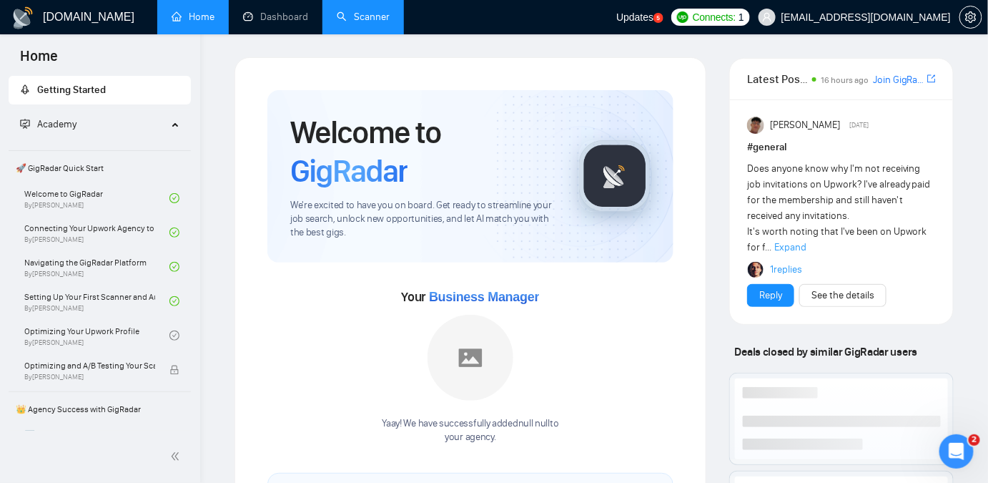
click at [377, 22] on link "Scanner" at bounding box center [363, 17] width 53 height 12
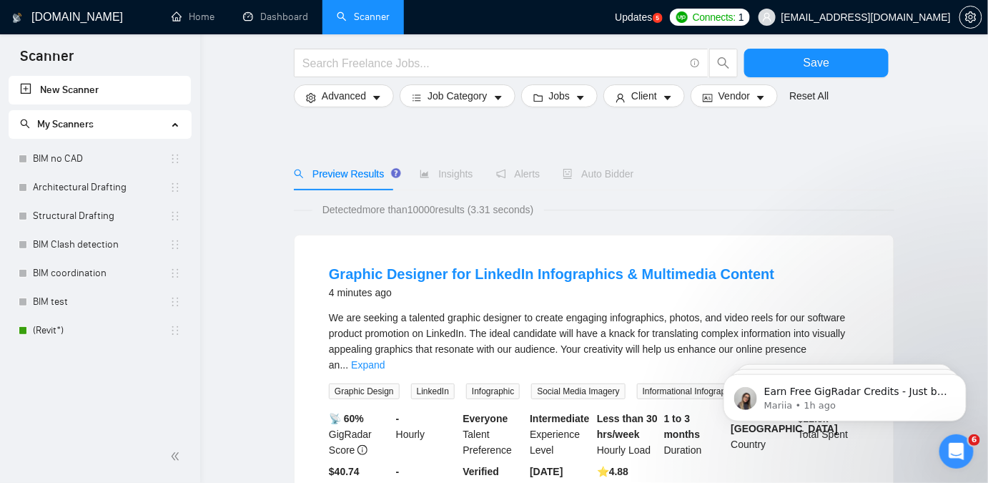
scroll to position [64, 0]
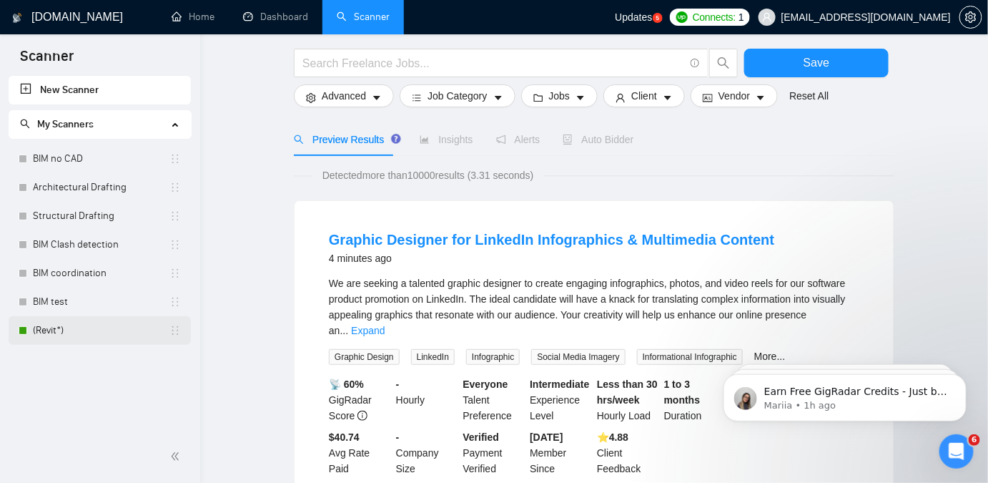
click at [61, 325] on link "(Revit*)" at bounding box center [101, 330] width 137 height 29
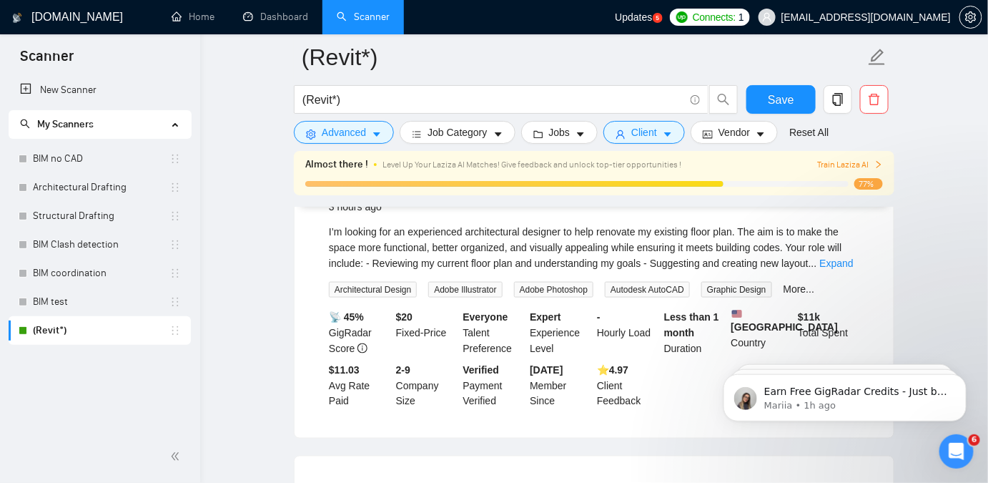
scroll to position [520, 0]
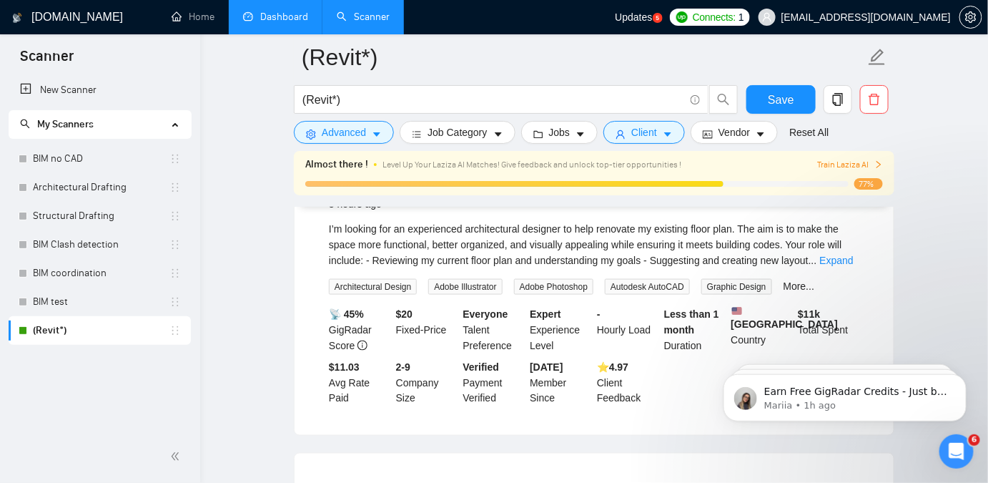
click at [252, 21] on link "Dashboard" at bounding box center [275, 17] width 65 height 12
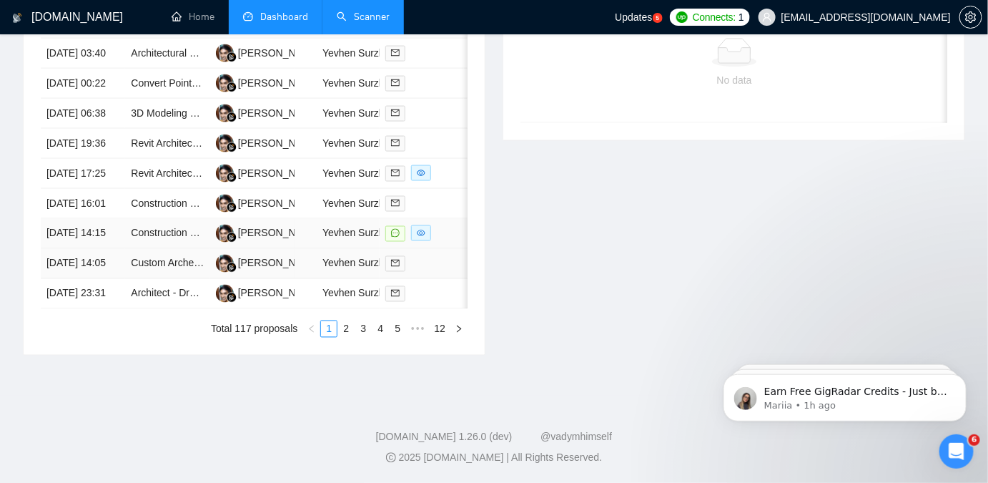
scroll to position [715, 0]
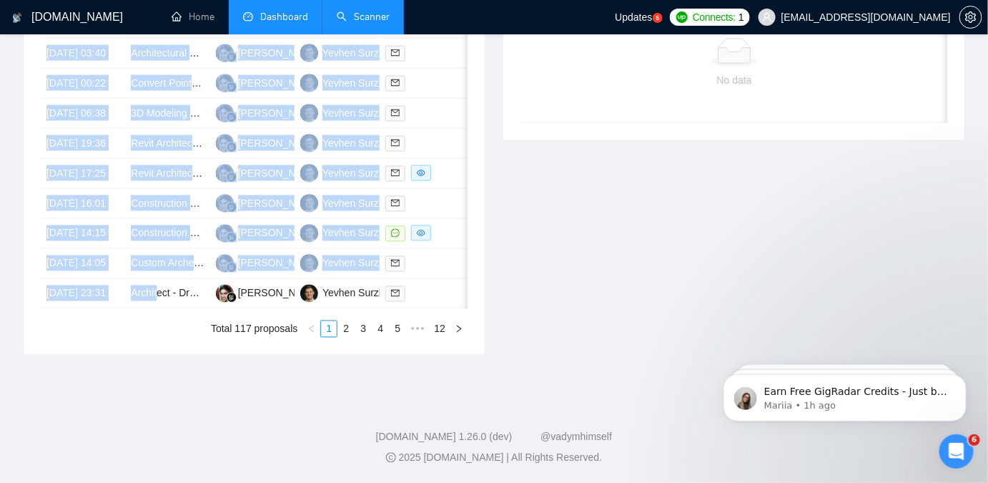
drag, startPoint x: 157, startPoint y: 408, endPoint x: 226, endPoint y: 410, distance: 68.7
click at [226, 309] on div "Date Title Manager Freelancer Status [DATE] 06:50 Need an Expert to Renovate an…" at bounding box center [254, 145] width 427 height 328
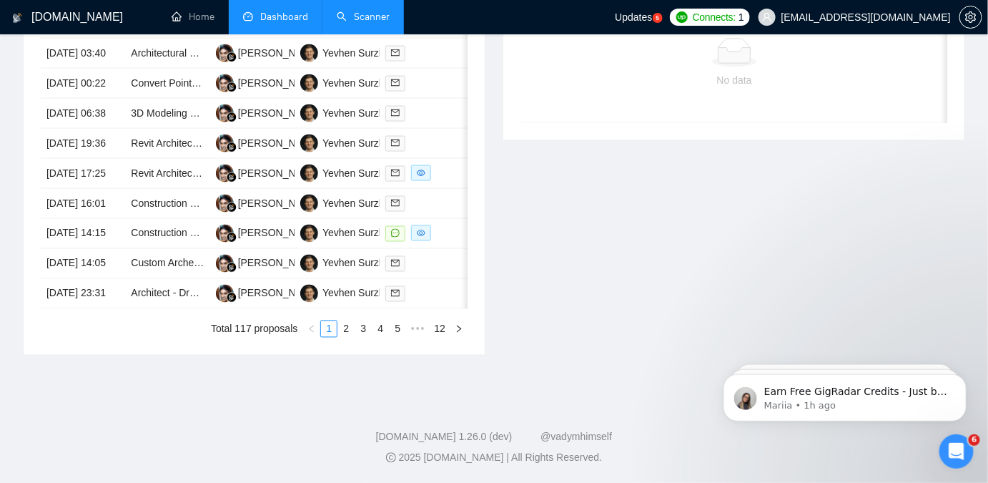
click at [600, 350] on div "Invitations No data Date Title Invitation Letter Freelancer Status No data" at bounding box center [734, 136] width 480 height 438
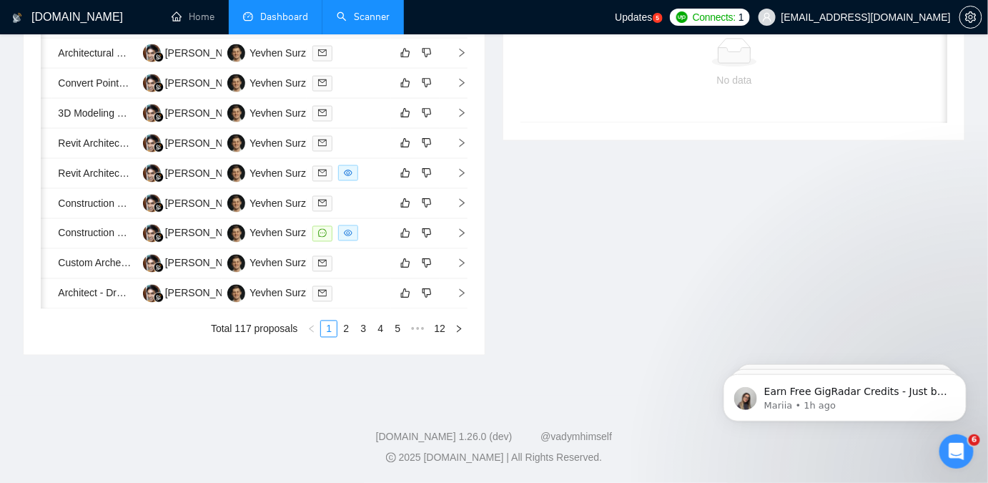
scroll to position [0, 0]
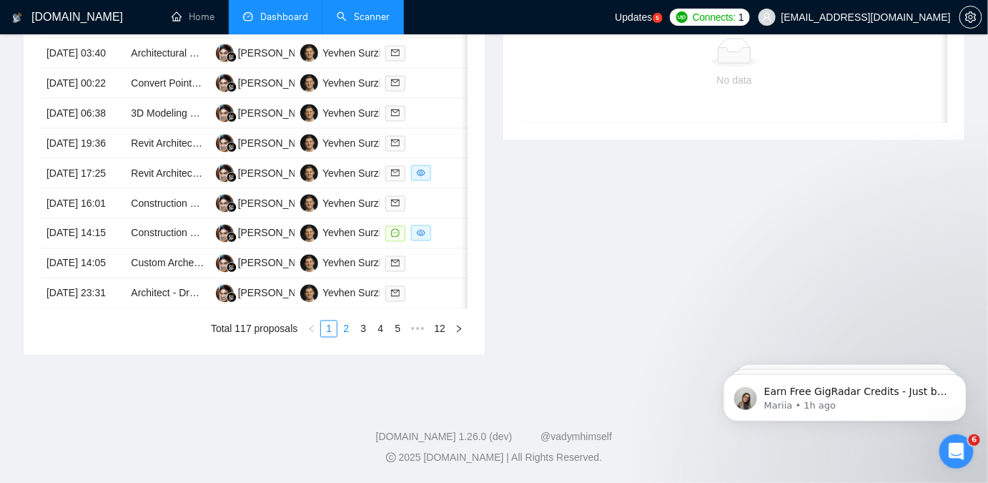
click at [347, 322] on link "2" at bounding box center [346, 329] width 16 height 16
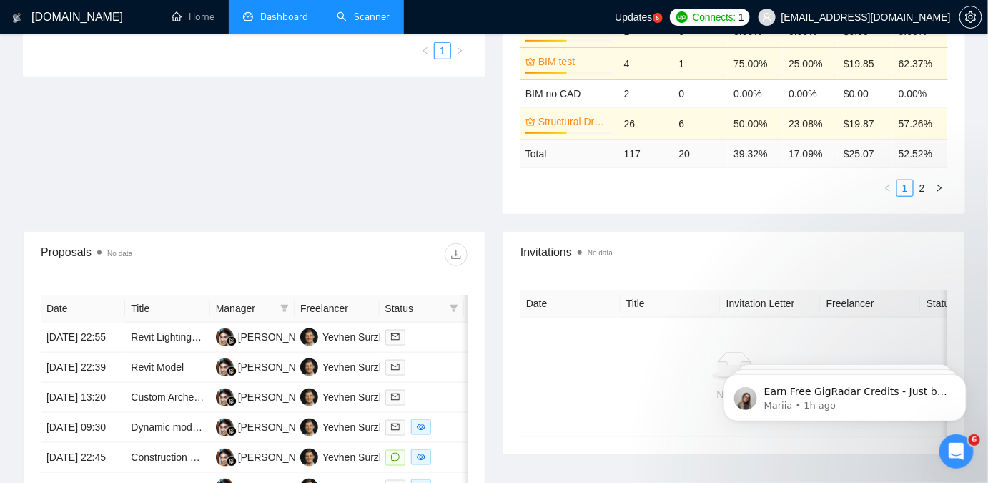
scroll to position [629, 0]
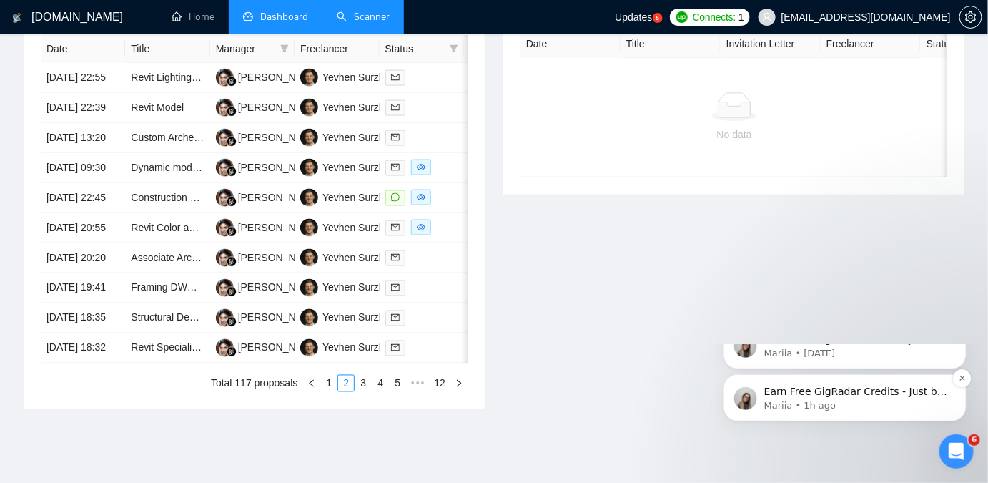
click at [879, 398] on p "Earn Free GigRadar Credits - Just by Sharing Your Story! 💬 Want more credits fo…" at bounding box center [856, 391] width 185 height 14
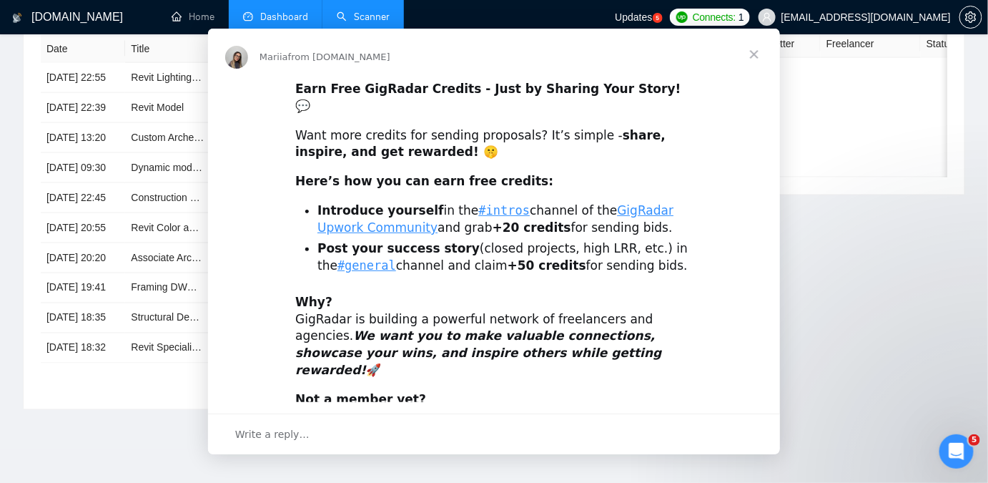
scroll to position [0, 0]
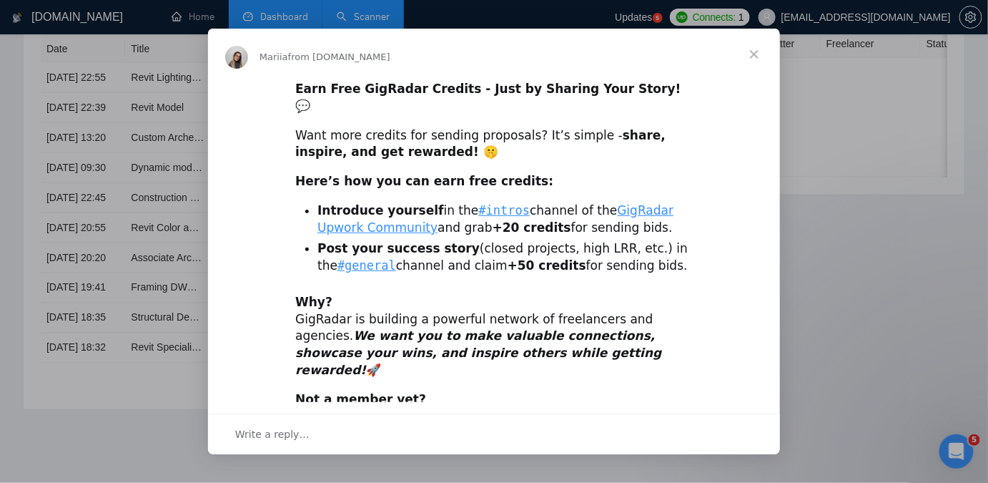
click at [938, 443] on div "Intercom messenger" at bounding box center [494, 241] width 988 height 483
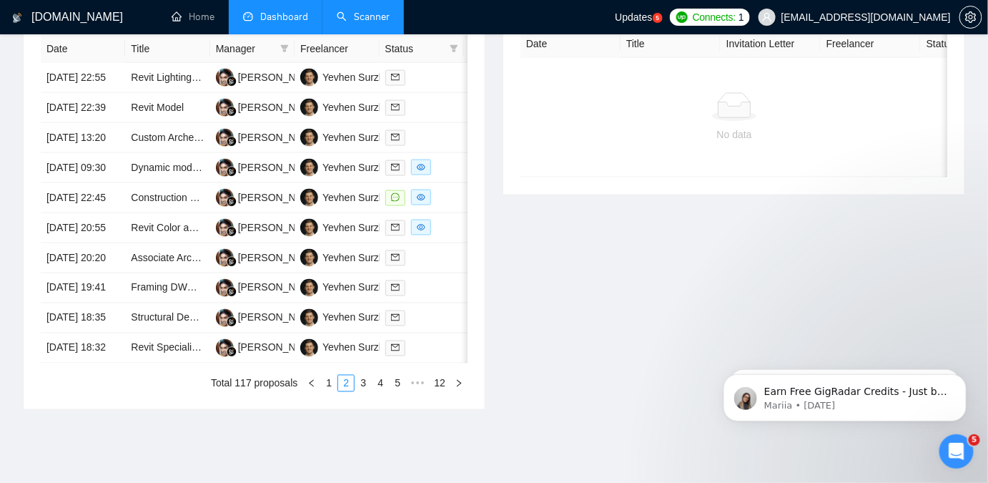
click at [963, 461] on div "Open Intercom Messenger" at bounding box center [956, 450] width 47 height 47
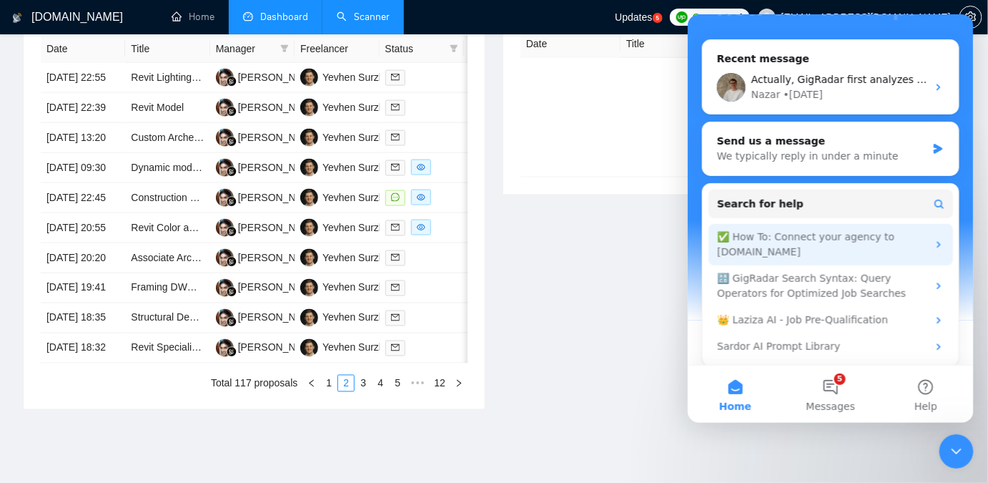
scroll to position [195, 0]
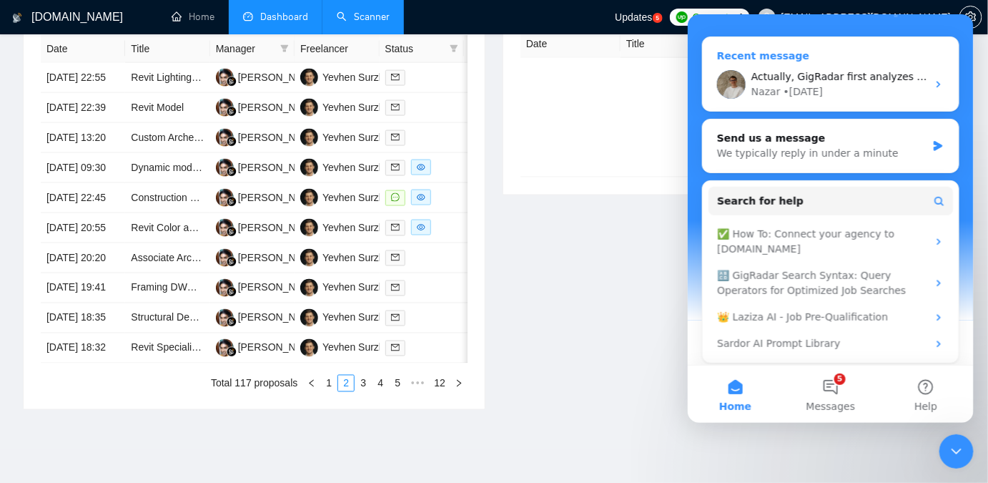
click at [850, 84] on div "Nazar • [DATE]" at bounding box center [839, 91] width 176 height 15
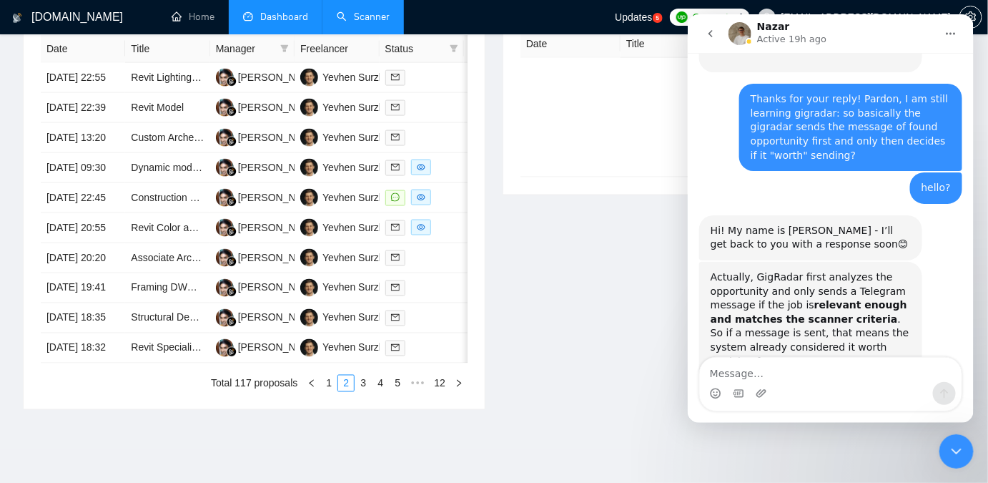
scroll to position [732, 0]
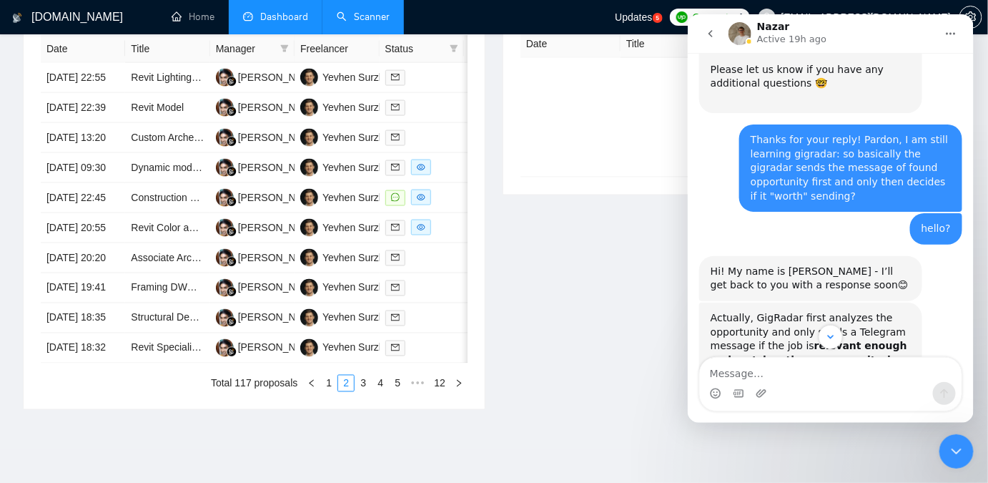
drag, startPoint x: 798, startPoint y: 317, endPoint x: 705, endPoint y: 217, distance: 137.1
copy div "Hi! My name is [PERSON_NAME] - I’ll get back to you with a response soon😊 Nazar…"
click at [586, 303] on div "Invitations No data Date Title Invitation Letter Freelancer Status No data" at bounding box center [734, 190] width 480 height 438
click at [961, 435] on div "Close Intercom Messenger" at bounding box center [956, 450] width 34 height 34
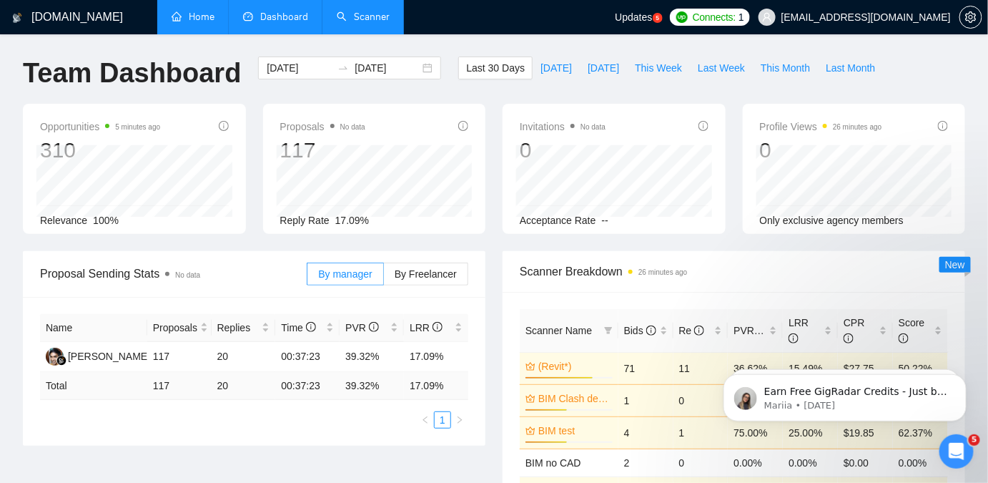
scroll to position [0, 0]
click at [390, 23] on link "Scanner" at bounding box center [363, 17] width 53 height 12
